Goal: Transaction & Acquisition: Purchase product/service

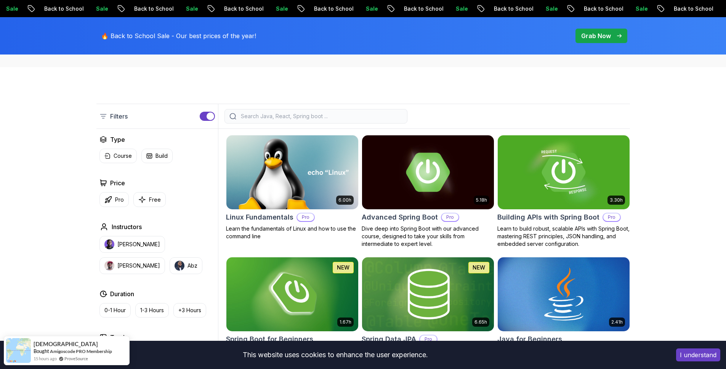
scroll to position [224, 0]
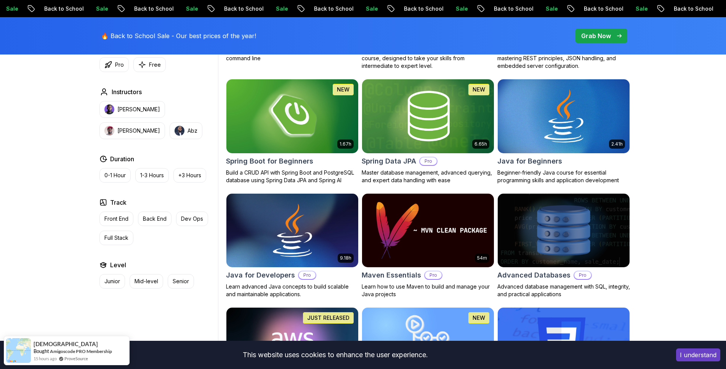
scroll to position [336, 0]
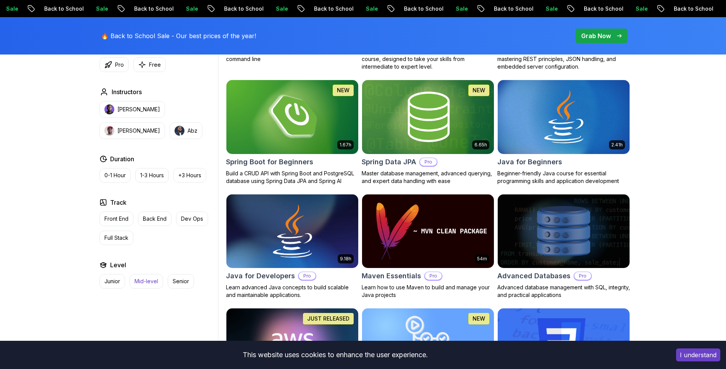
click at [149, 279] on p "Mid-level" at bounding box center [147, 282] width 24 height 8
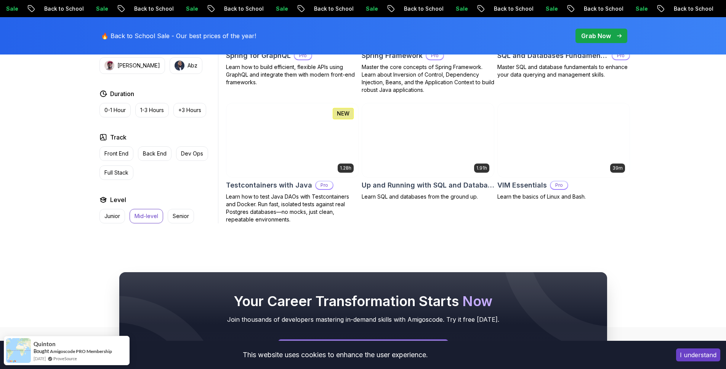
scroll to position [1698, 0]
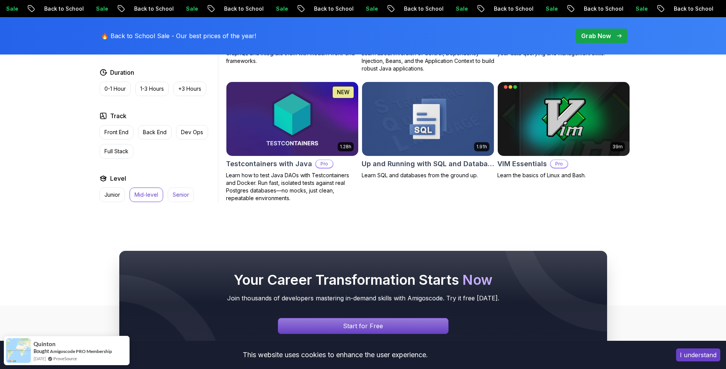
click at [180, 191] on p "Senior" at bounding box center [181, 195] width 16 height 8
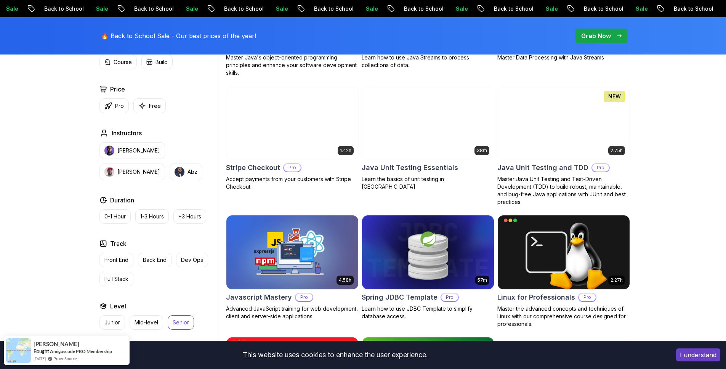
scroll to position [913, 0]
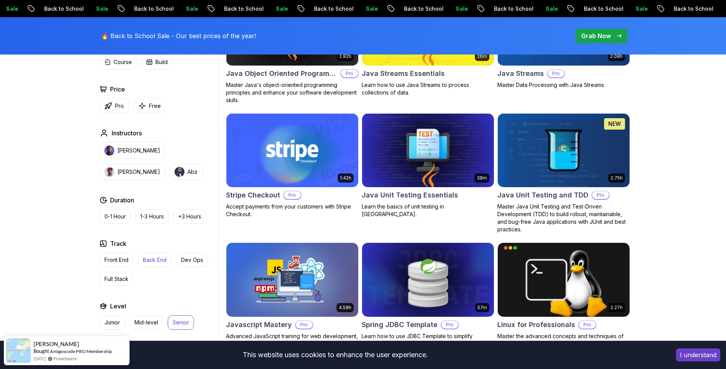
click at [155, 257] on p "Back End" at bounding box center [155, 260] width 24 height 8
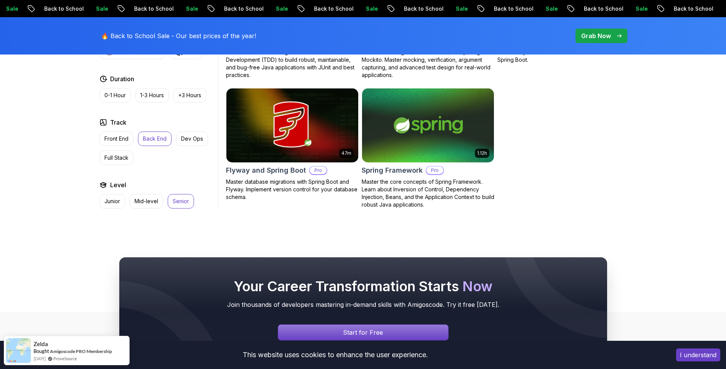
scroll to position [811, 0]
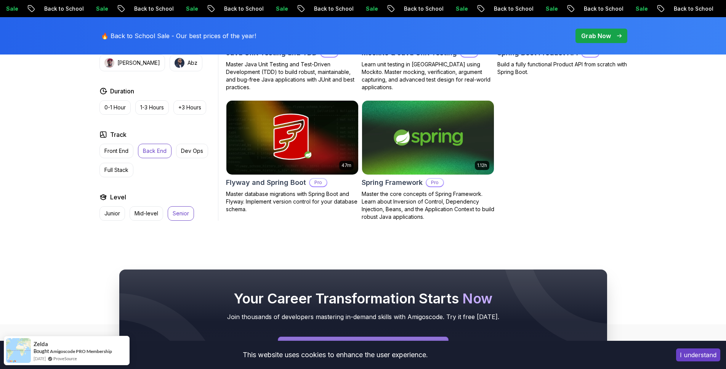
click at [180, 215] on p "Senior" at bounding box center [181, 214] width 16 height 8
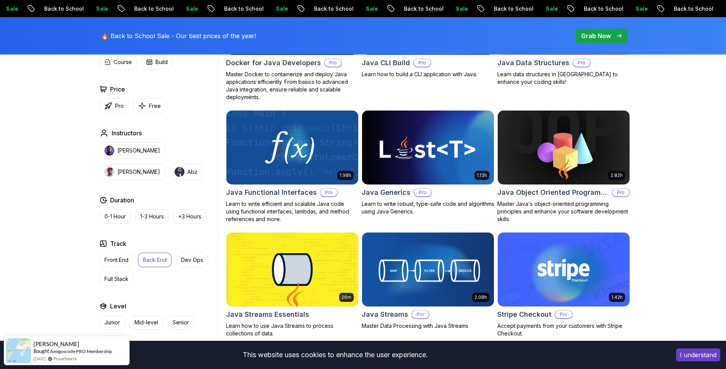
scroll to position [546, 0]
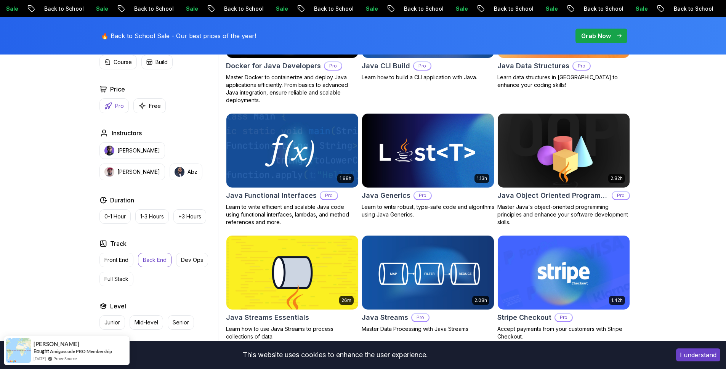
click at [117, 111] on button "Pro" at bounding box center [114, 105] width 29 height 15
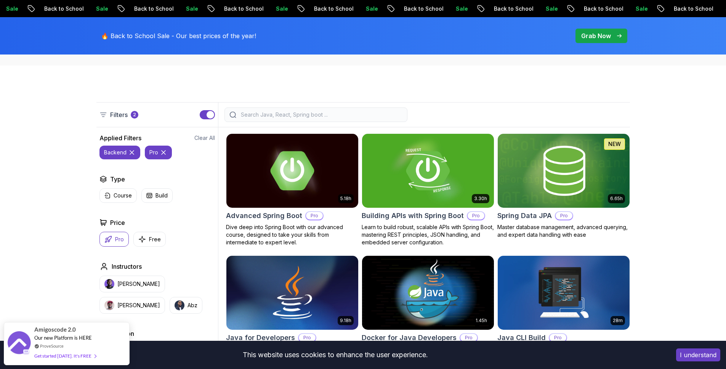
scroll to position [159, 0]
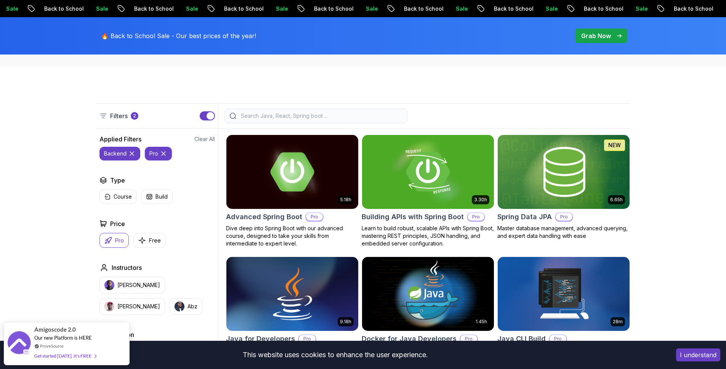
click at [291, 118] on input "search" at bounding box center [320, 116] width 163 height 8
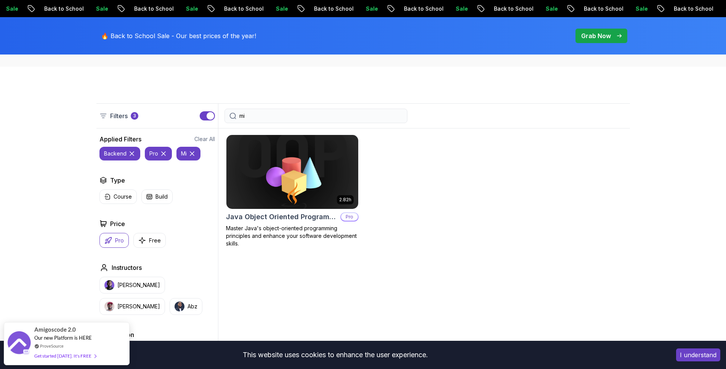
type input "mi"
click at [133, 152] on icon at bounding box center [132, 154] width 8 height 8
click at [118, 154] on icon at bounding box center [118, 154] width 4 height 4
click at [116, 152] on icon at bounding box center [115, 154] width 8 height 8
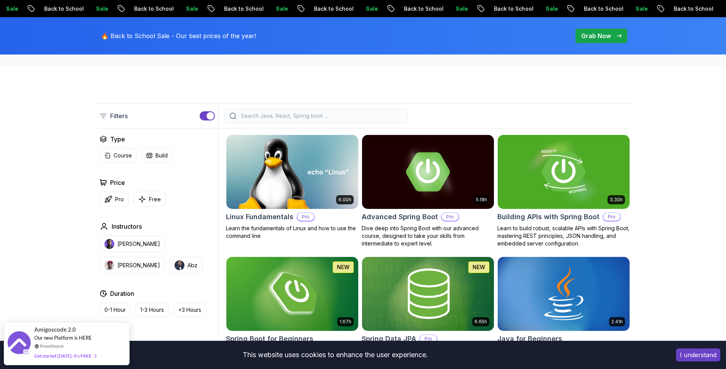
click at [284, 110] on div at bounding box center [316, 116] width 183 height 14
click at [283, 112] on input "search" at bounding box center [320, 116] width 163 height 8
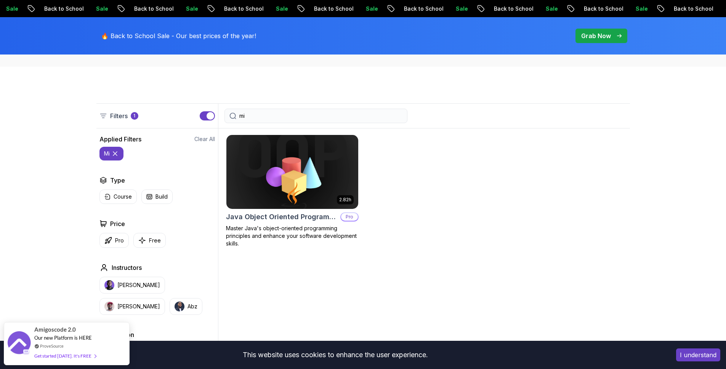
type input "m"
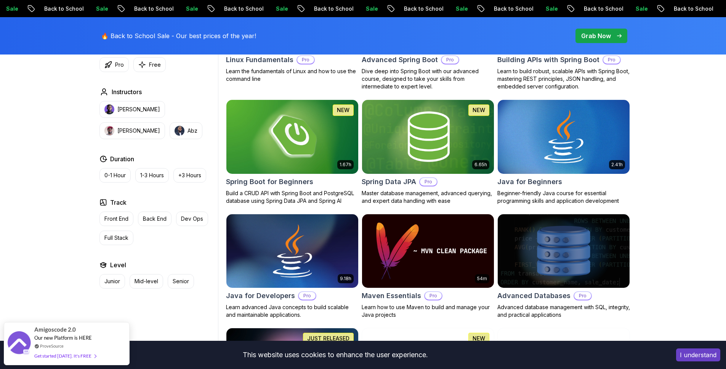
scroll to position [317, 0]
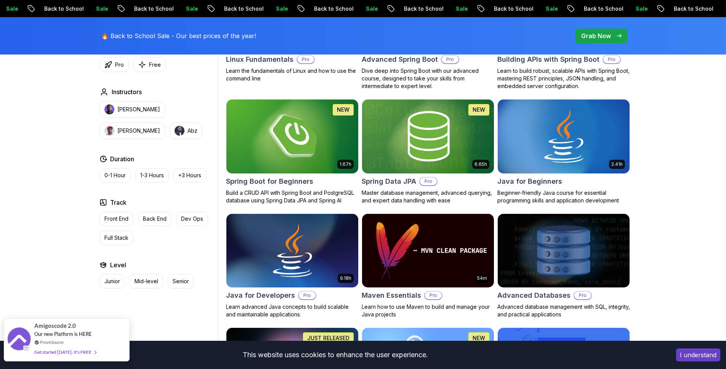
click at [85, 353] on div "Get started [DATE]. It's FREE" at bounding box center [65, 352] width 62 height 9
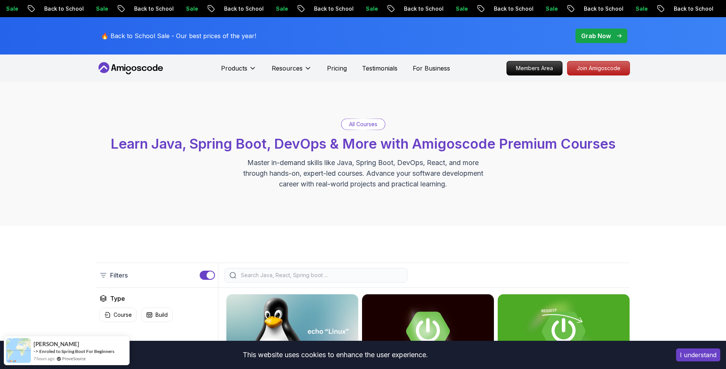
click at [131, 69] on icon at bounding box center [130, 68] width 69 height 12
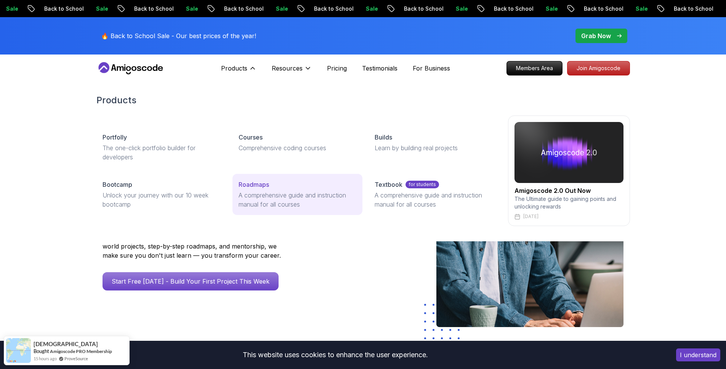
click at [246, 194] on p "A comprehensive guide and instruction manual for all courses" at bounding box center [298, 200] width 118 height 18
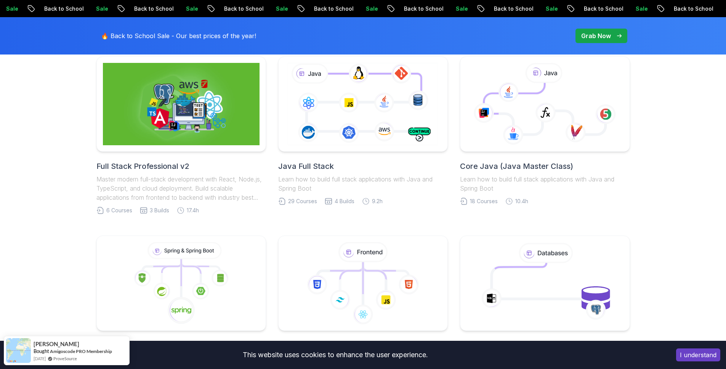
scroll to position [262, 0]
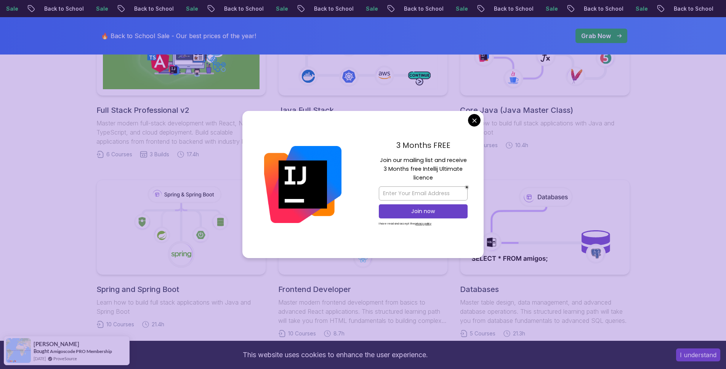
click at [477, 119] on body "Sale Back to School Sale Back to School Sale Back to School Sale Back to School…" at bounding box center [363, 331] width 726 height 1187
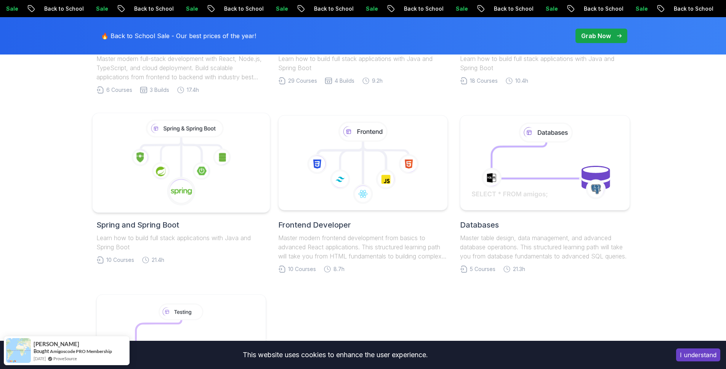
scroll to position [325, 0]
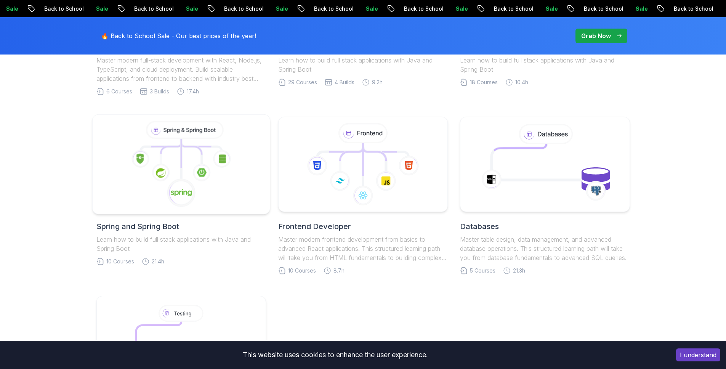
click at [201, 132] on icon at bounding box center [184, 130] width 75 height 16
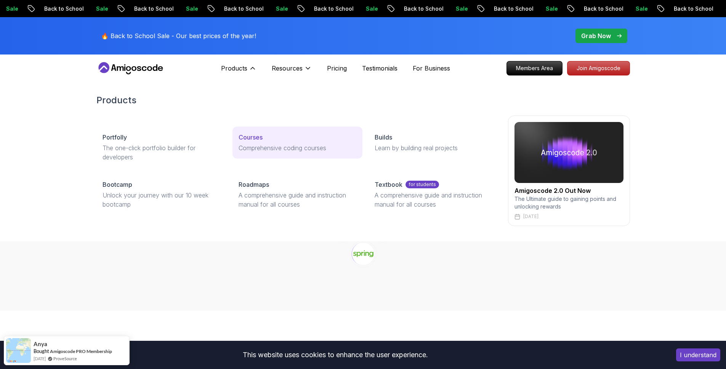
click at [264, 143] on p "Comprehensive coding courses" at bounding box center [298, 147] width 118 height 9
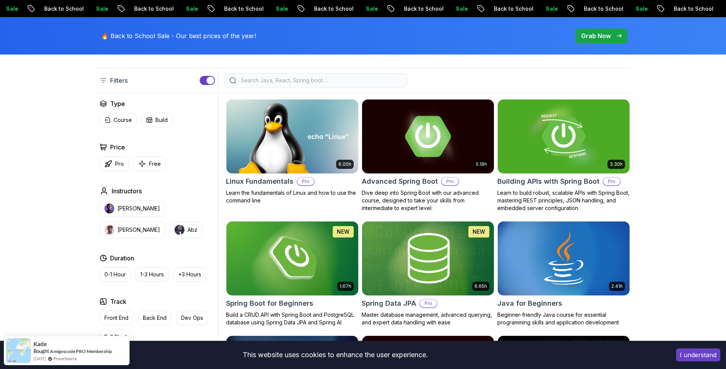
scroll to position [196, 0]
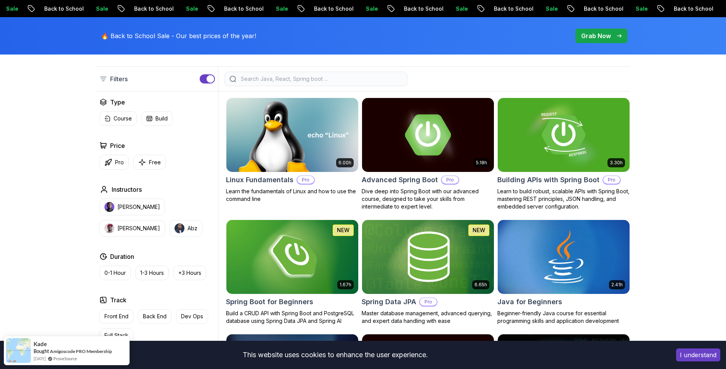
click at [395, 192] on p "Dive deep into Spring Boot with our advanced course, designed to take your skil…" at bounding box center [428, 199] width 133 height 23
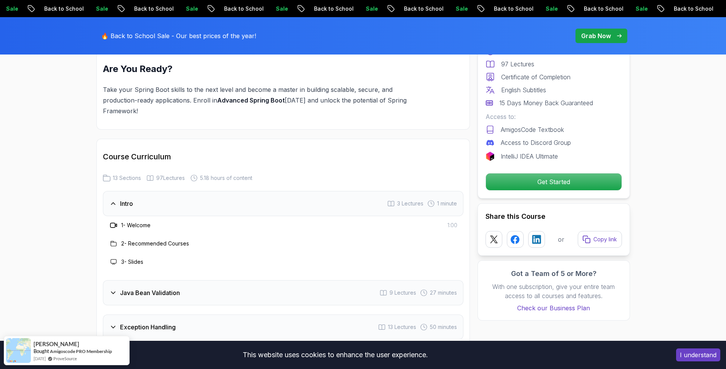
scroll to position [930, 0]
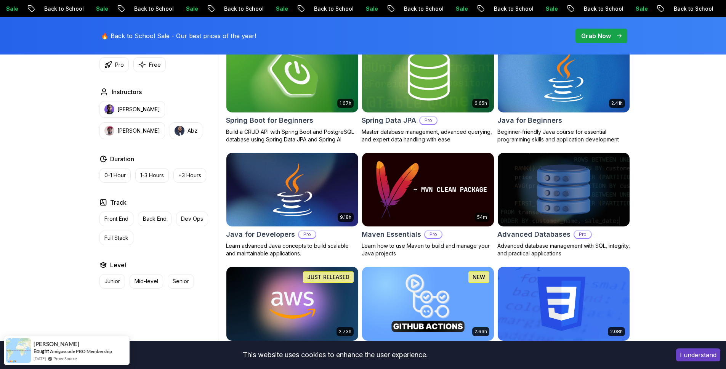
scroll to position [381, 0]
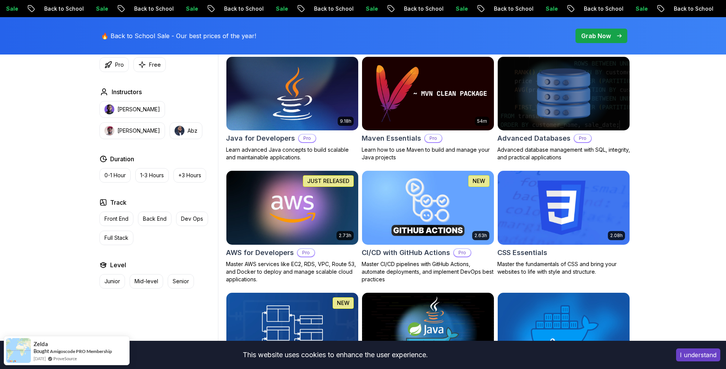
scroll to position [475, 0]
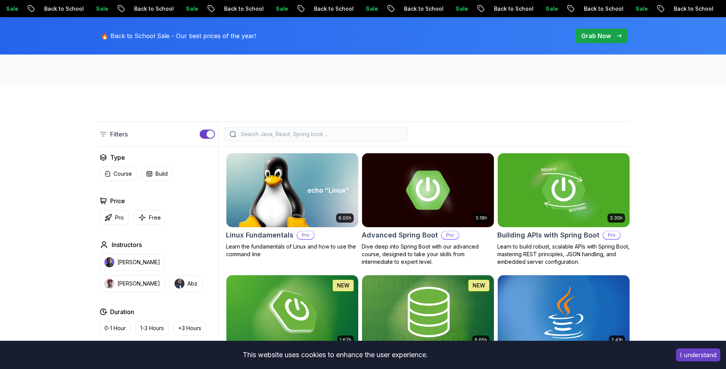
scroll to position [140, 0]
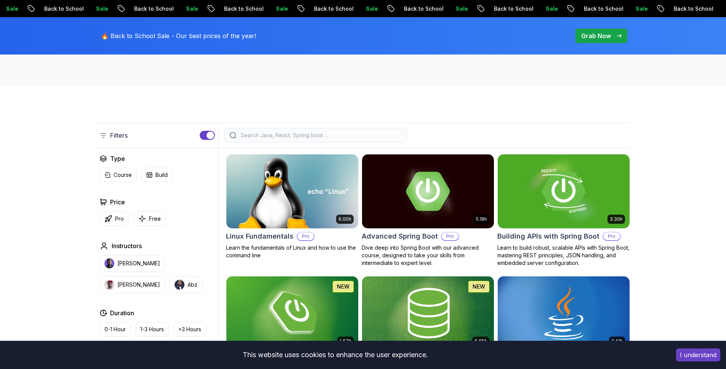
click at [583, 34] on p "Grab Now" at bounding box center [597, 35] width 30 height 9
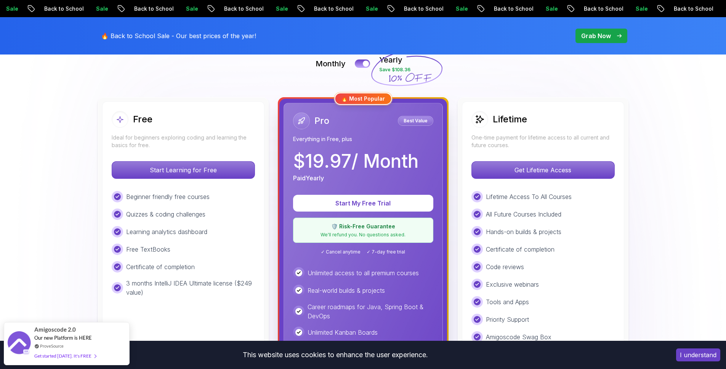
scroll to position [181, 0]
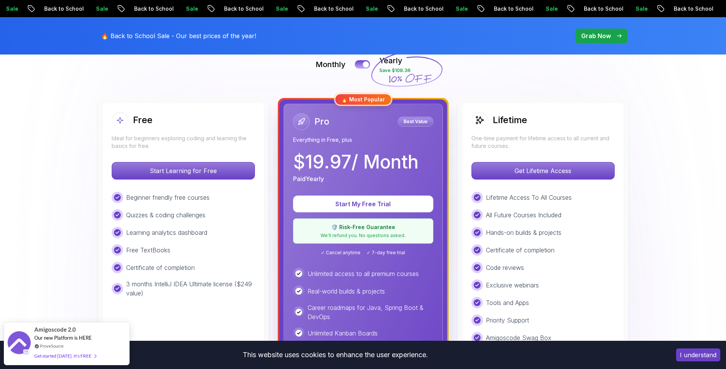
click at [530, 145] on p "One-time payment for lifetime access to all current and future courses." at bounding box center [543, 142] width 143 height 15
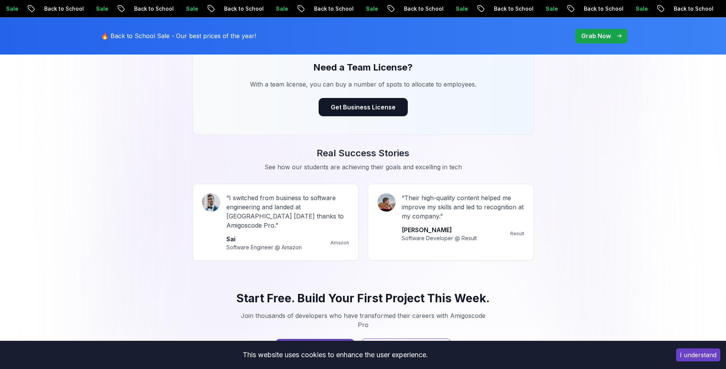
scroll to position [611, 0]
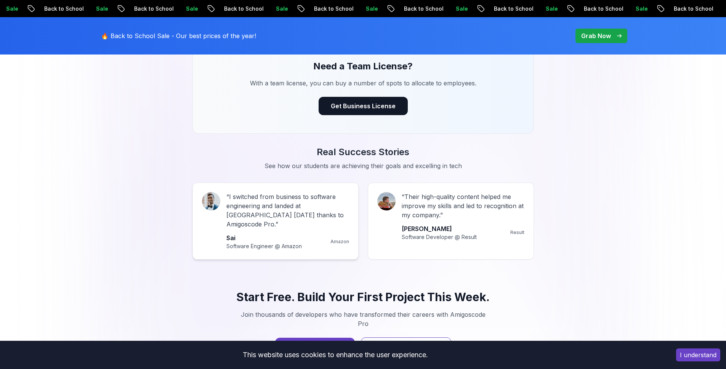
click at [264, 233] on p "Sai" at bounding box center [265, 237] width 76 height 9
click at [240, 233] on p "Sai" at bounding box center [265, 237] width 76 height 9
click at [234, 233] on p "Sai" at bounding box center [265, 237] width 76 height 9
click at [236, 207] on p "“ I switched from business to software engineering and landed at Amazon in 6 mo…" at bounding box center [288, 210] width 123 height 37
click at [334, 239] on p "Amazon" at bounding box center [340, 242] width 19 height 6
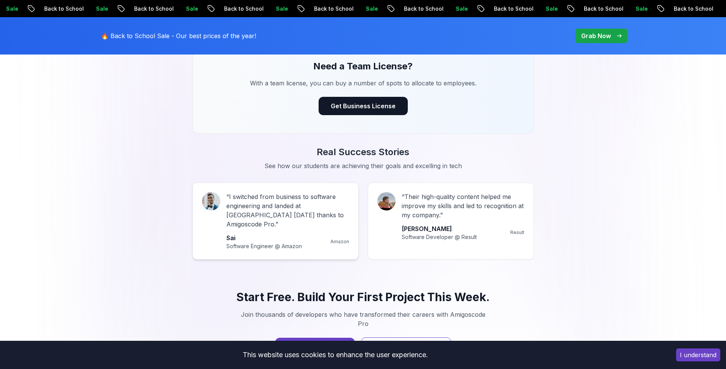
click at [293, 243] on p "Software Engineer @ Amazon" at bounding box center [265, 247] width 76 height 8
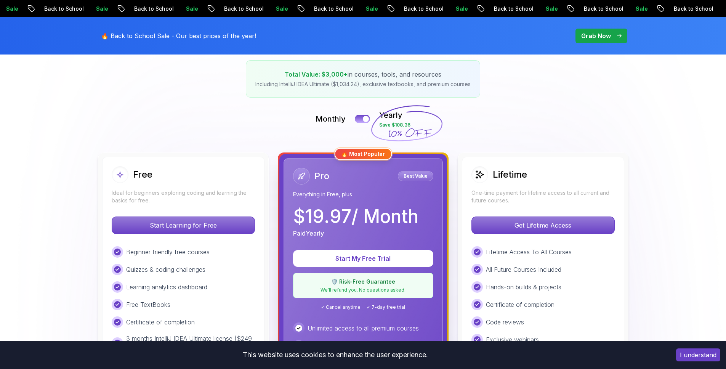
scroll to position [135, 0]
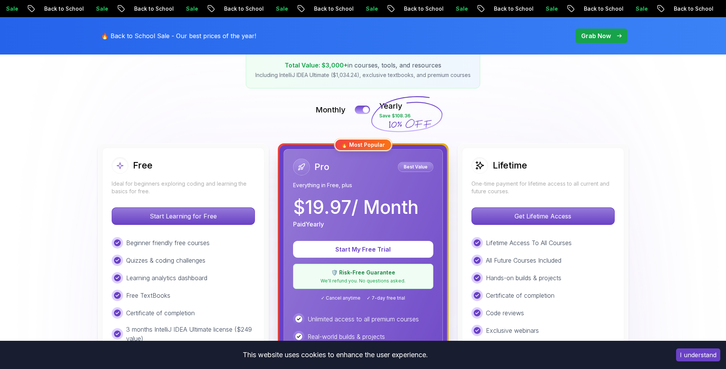
click at [532, 174] on div "Lifetime One-time payment for lifetime access to all current and future courses." at bounding box center [543, 176] width 143 height 38
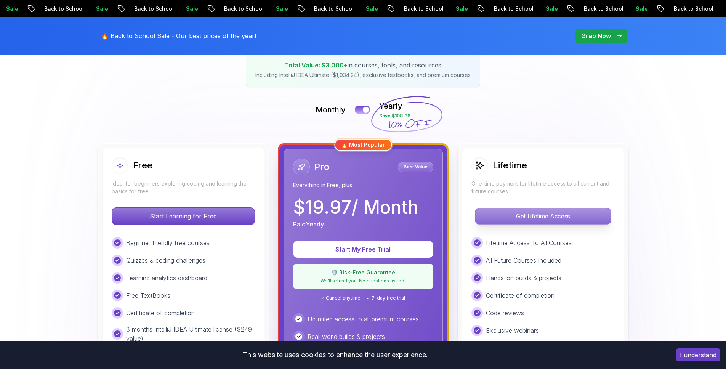
click at [520, 213] on p "Get Lifetime Access" at bounding box center [543, 216] width 135 height 16
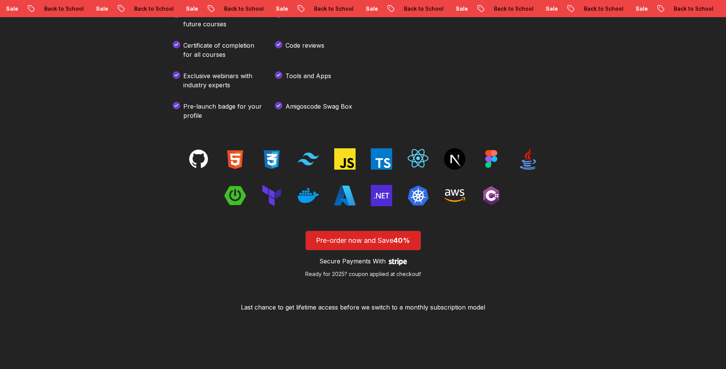
scroll to position [1107, 0]
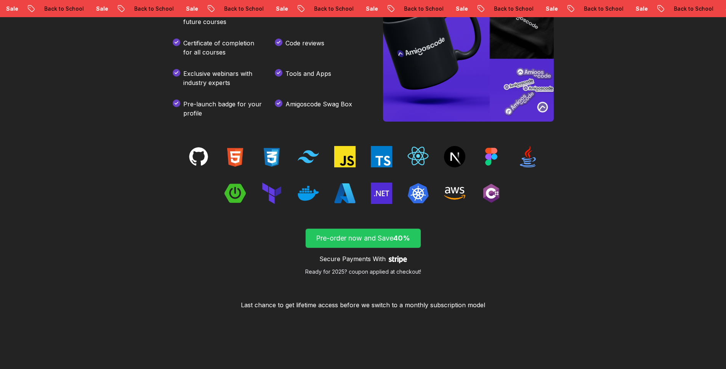
click at [331, 238] on p "Pre-order now and Save 40%" at bounding box center [364, 238] width 98 height 11
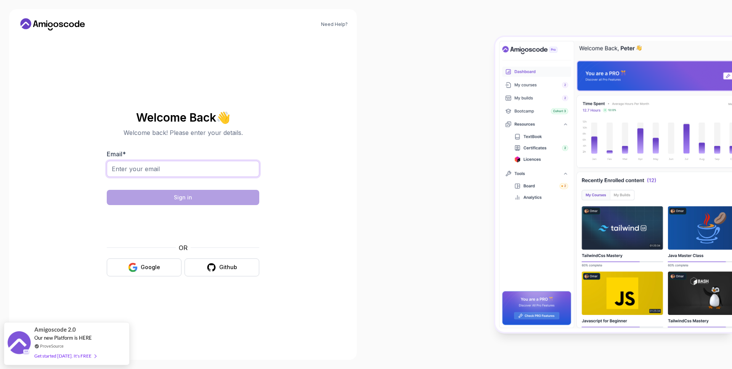
click at [188, 161] on input "Email *" at bounding box center [183, 169] width 153 height 16
type input "martin.boqdjiev00@gmail.com"
click at [297, 127] on section "Welcome Back 👋 Welcome back! Please enter your details. Email * martin.boqdjiev…" at bounding box center [183, 194] width 256 height 180
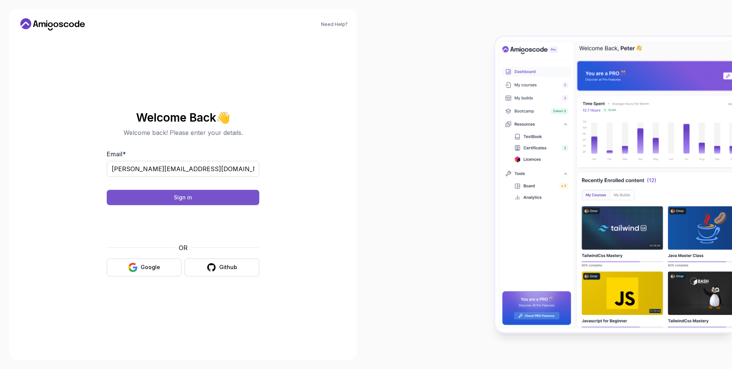
click at [188, 202] on button "Sign in" at bounding box center [183, 197] width 153 height 15
